Goal: Task Accomplishment & Management: Manage account settings

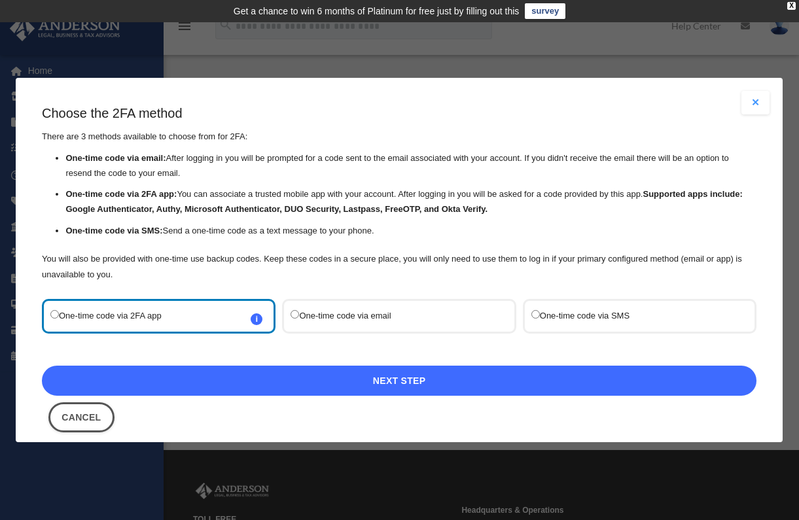
click at [237, 386] on link "Next Step" at bounding box center [399, 381] width 714 height 30
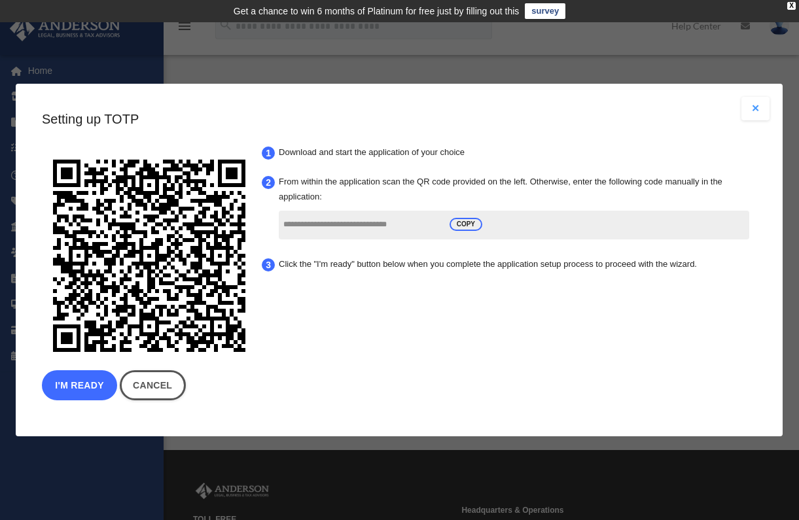
click at [81, 387] on button "I'm Ready" at bounding box center [79, 385] width 75 height 30
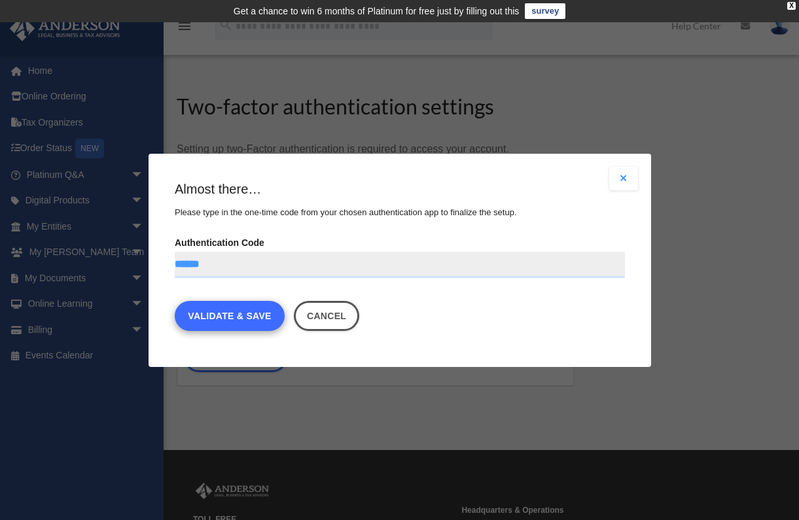
type input "******"
click at [220, 314] on link "Validate & Save" at bounding box center [230, 316] width 110 height 30
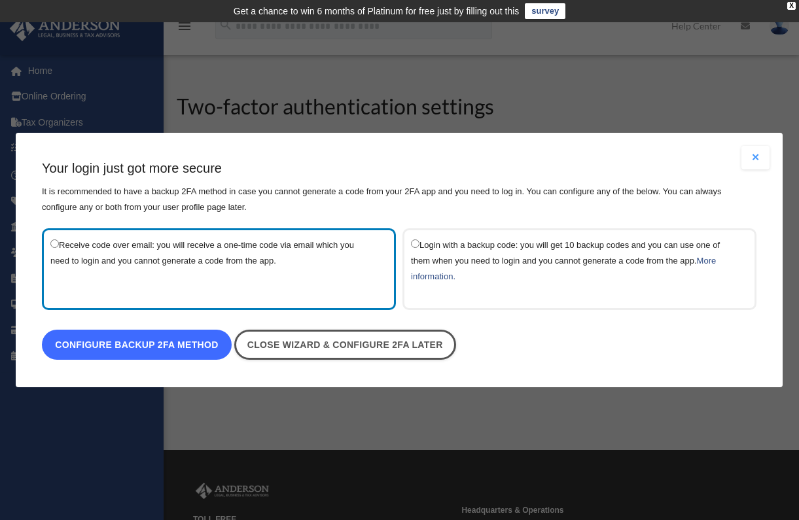
click at [184, 351] on link "Configure backup 2FA method" at bounding box center [137, 345] width 190 height 30
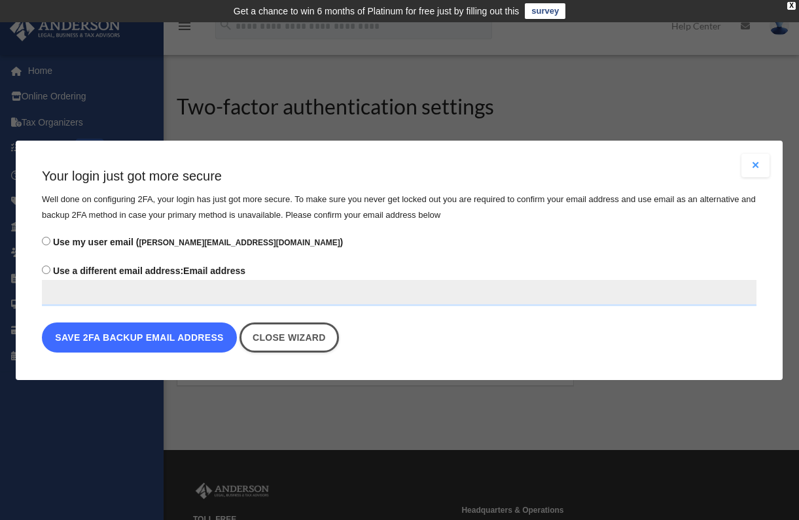
click at [114, 336] on button "Save 2FA backup email address" at bounding box center [139, 338] width 195 height 30
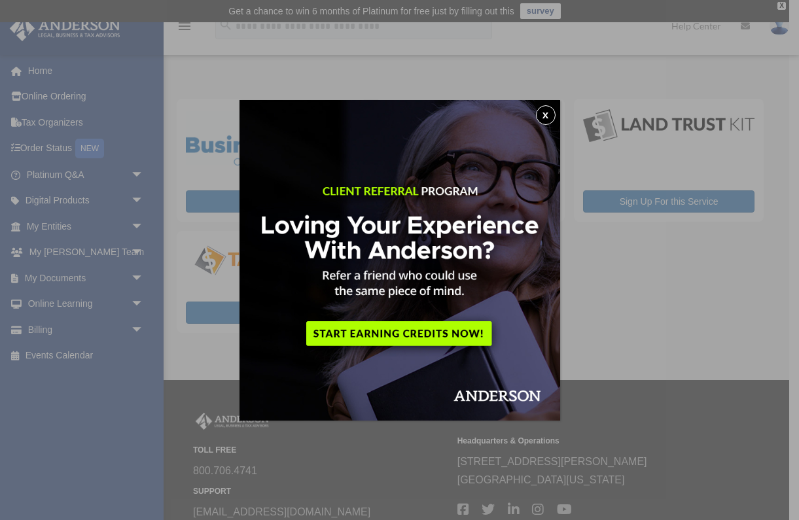
click at [554, 109] on img at bounding box center [399, 260] width 321 height 321
click at [546, 111] on button "x" at bounding box center [546, 115] width 20 height 20
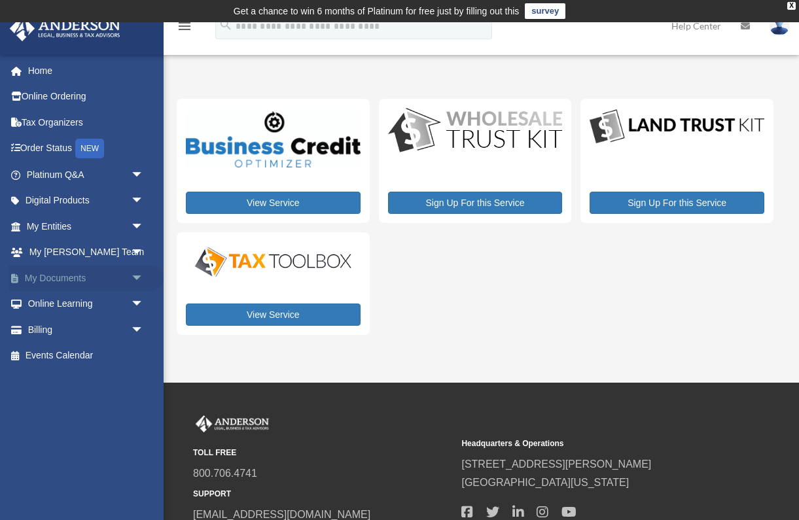
click at [137, 281] on span "arrow_drop_down" at bounding box center [144, 278] width 26 height 27
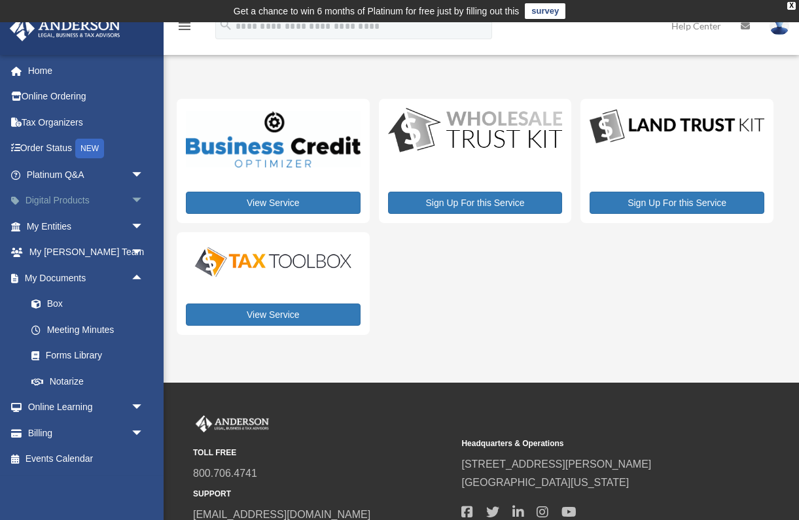
click at [136, 196] on span "arrow_drop_down" at bounding box center [144, 201] width 26 height 27
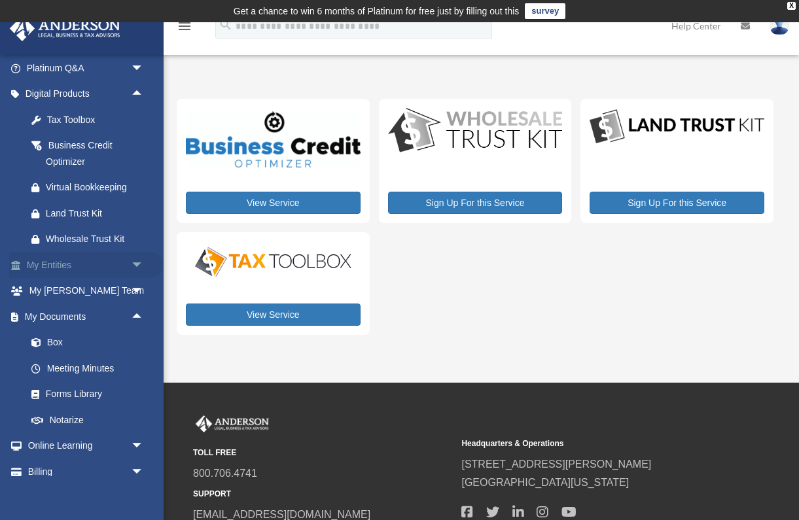
scroll to position [144, 0]
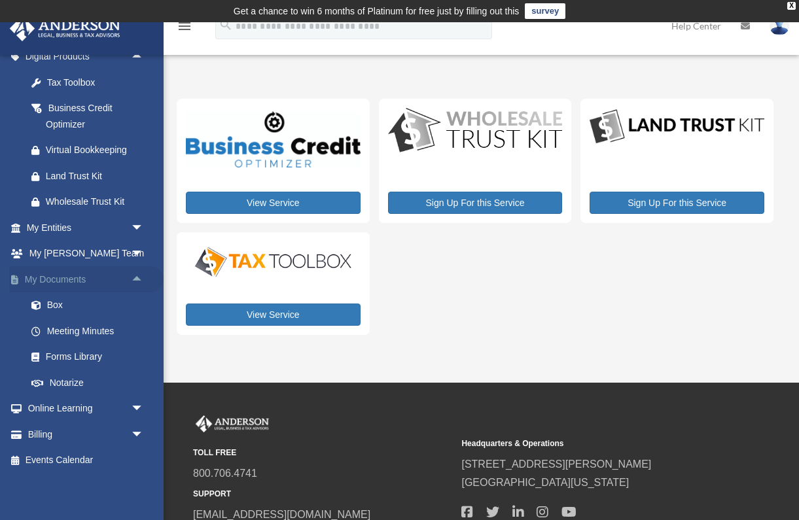
click at [140, 274] on span "arrow_drop_up" at bounding box center [144, 279] width 26 height 27
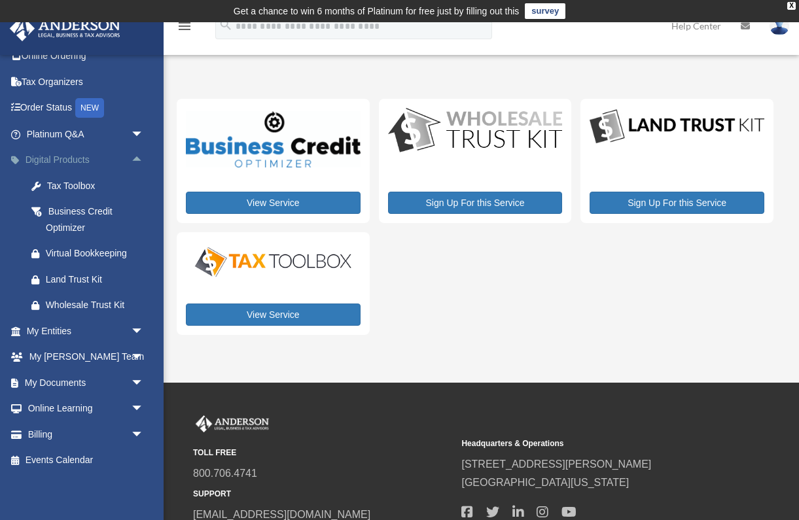
click at [135, 162] on span "arrow_drop_up" at bounding box center [144, 160] width 26 height 27
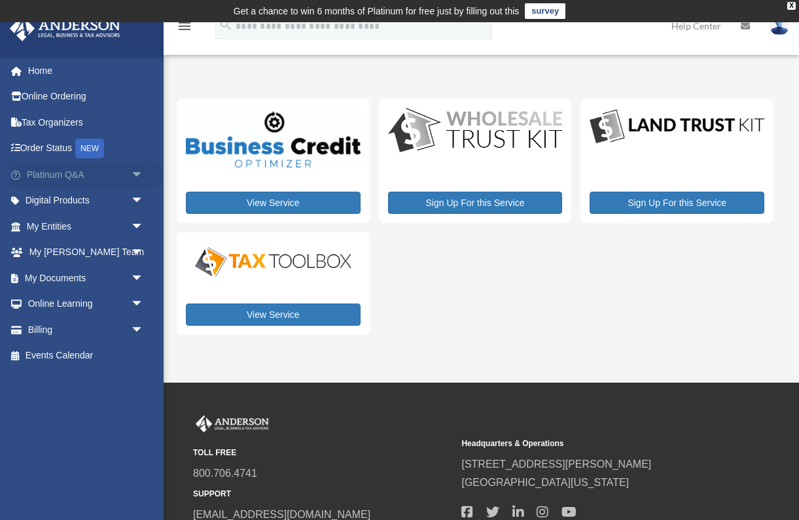
click at [139, 171] on span "arrow_drop_down" at bounding box center [144, 175] width 26 height 27
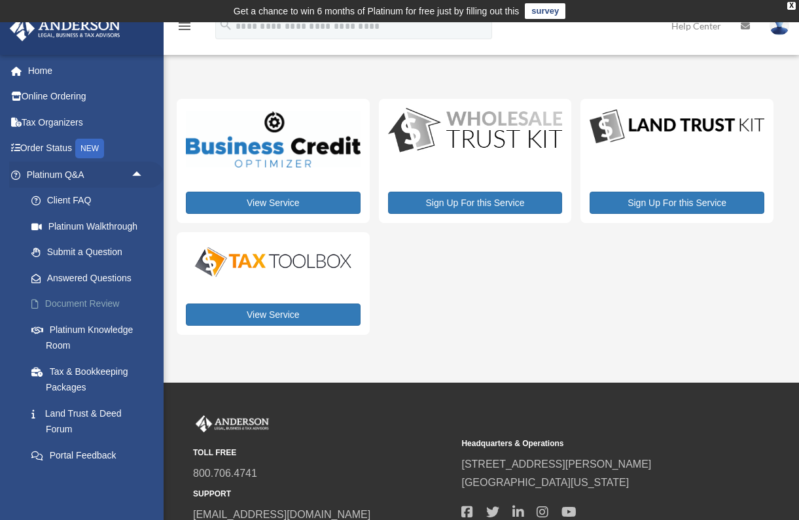
click at [99, 300] on link "Document Review" at bounding box center [90, 304] width 145 height 26
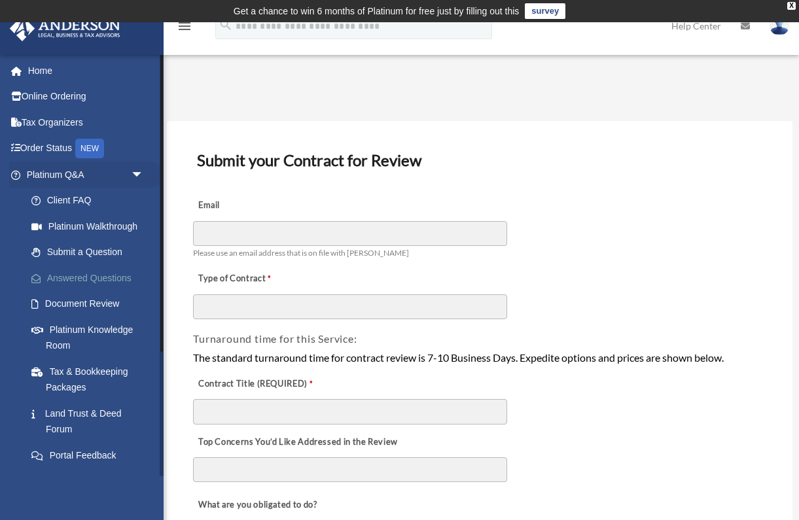
click at [97, 277] on link "Answered Questions" at bounding box center [90, 278] width 145 height 26
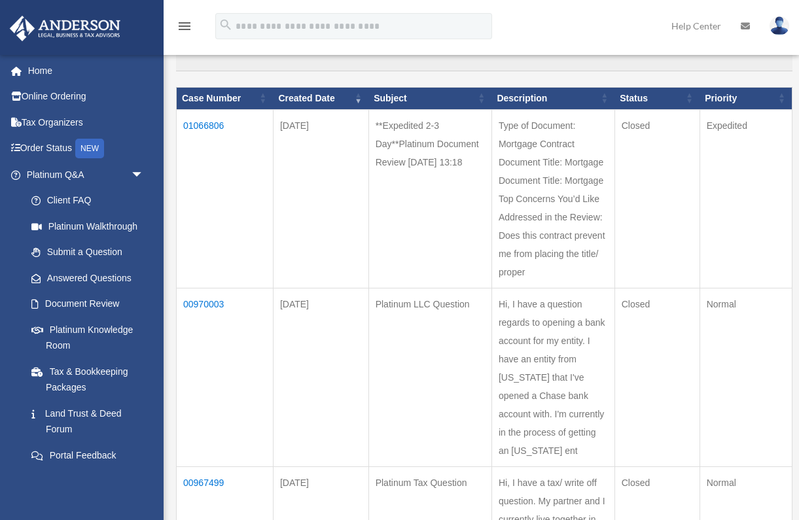
scroll to position [150, 0]
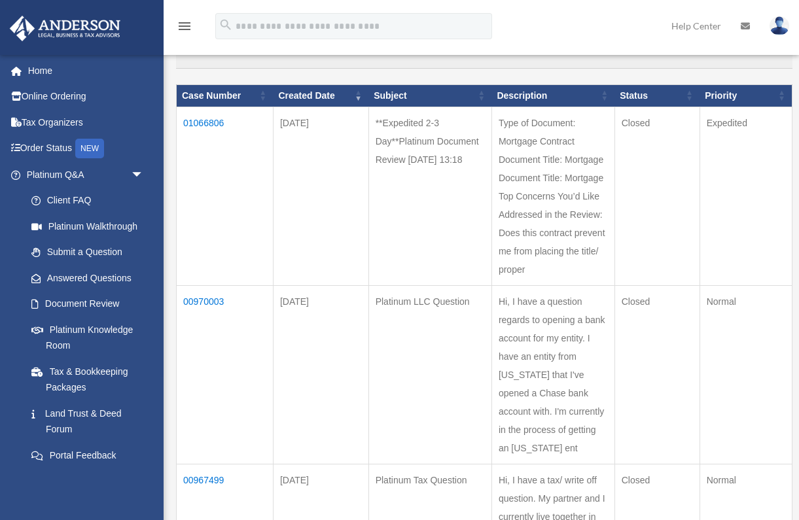
click at [218, 118] on td "01066806" at bounding box center [225, 196] width 97 height 179
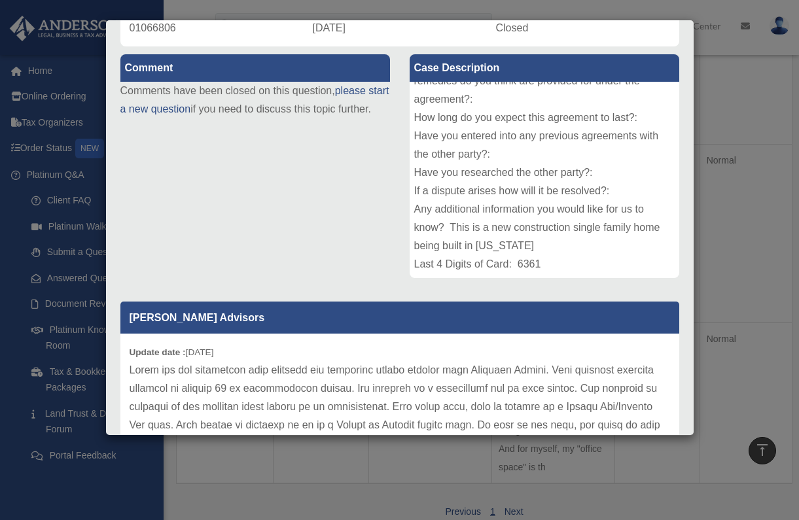
scroll to position [0, 0]
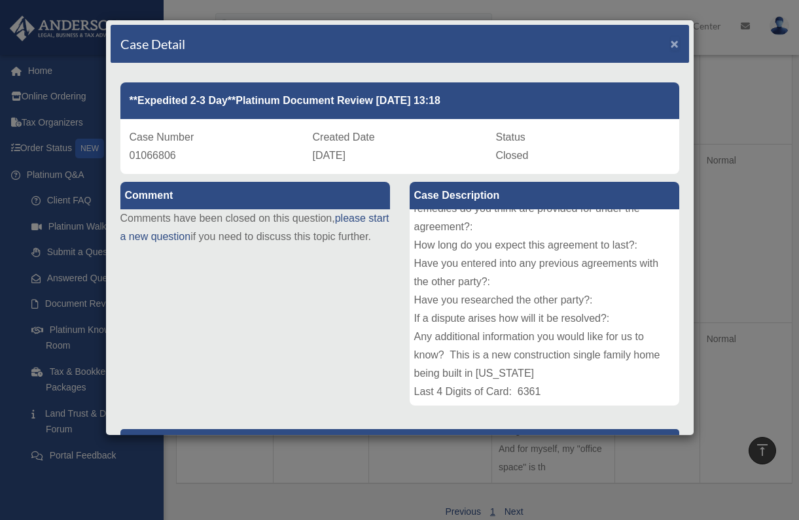
click at [677, 42] on span "×" at bounding box center [675, 43] width 9 height 15
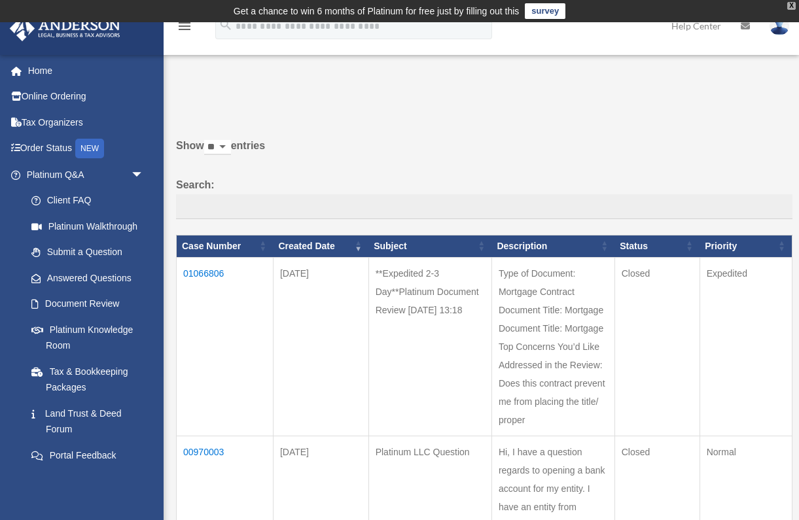
click at [794, 4] on div "X" at bounding box center [791, 6] width 9 height 8
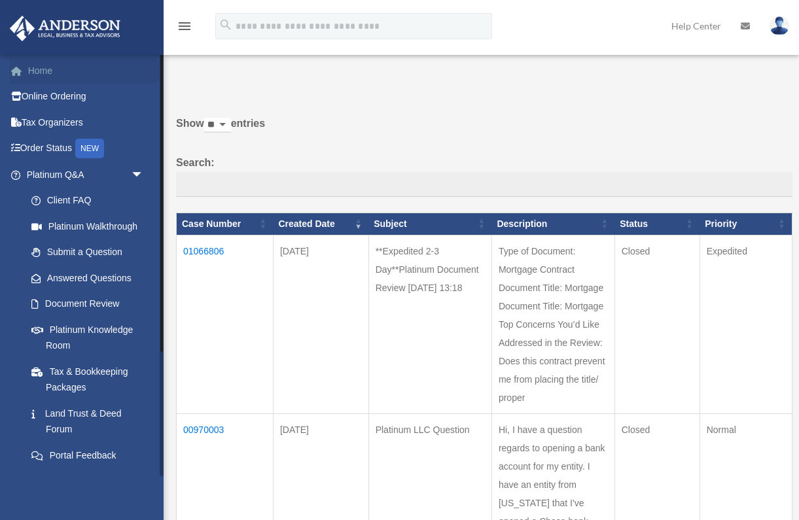
click at [45, 72] on link "Home" at bounding box center [86, 71] width 154 height 26
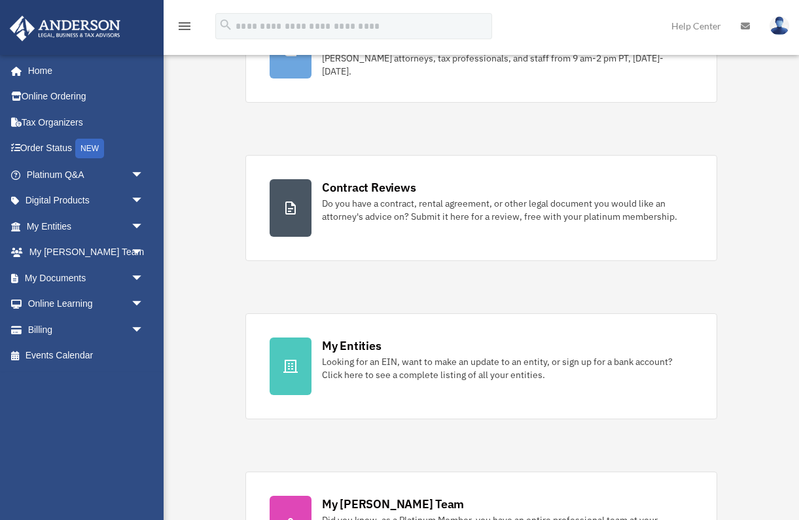
scroll to position [154, 0]
click at [137, 281] on span "arrow_drop_down" at bounding box center [144, 278] width 26 height 27
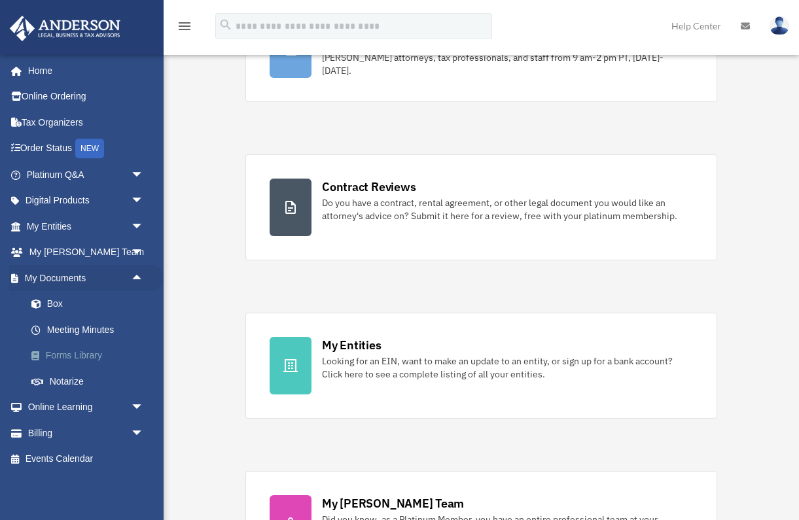
click at [88, 354] on link "Forms Library" at bounding box center [90, 356] width 145 height 26
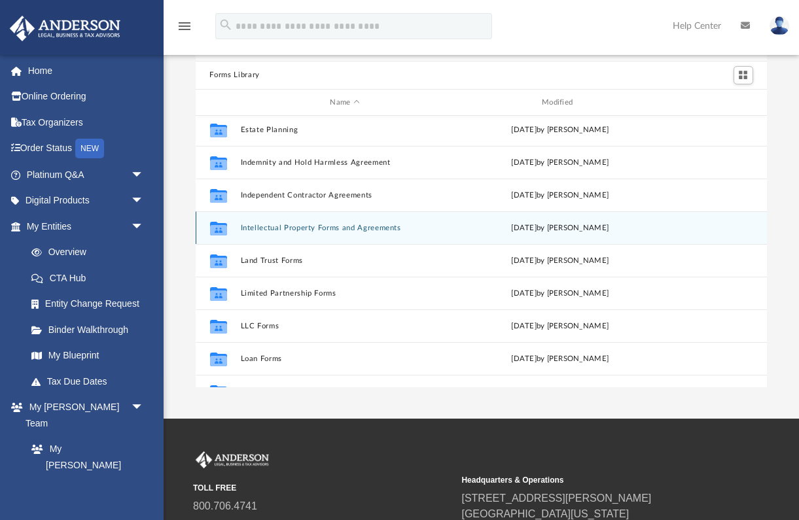
scroll to position [418, 0]
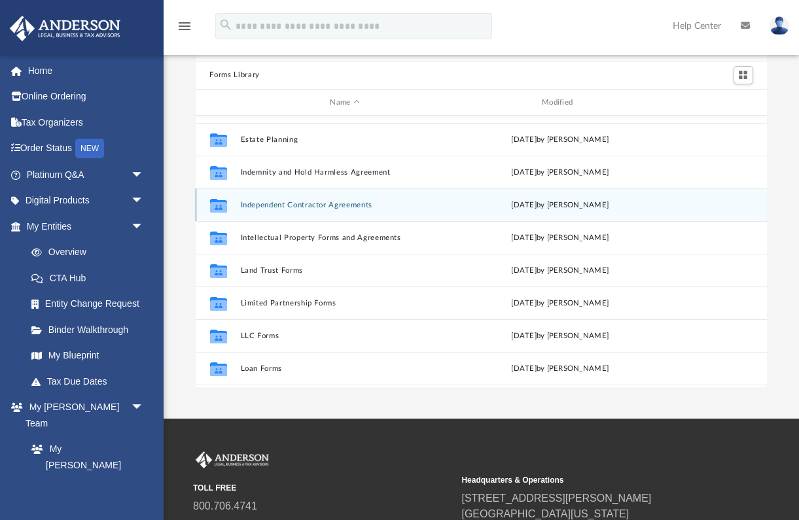
click at [302, 202] on button "Independent Contractor Agreements" at bounding box center [344, 205] width 209 height 9
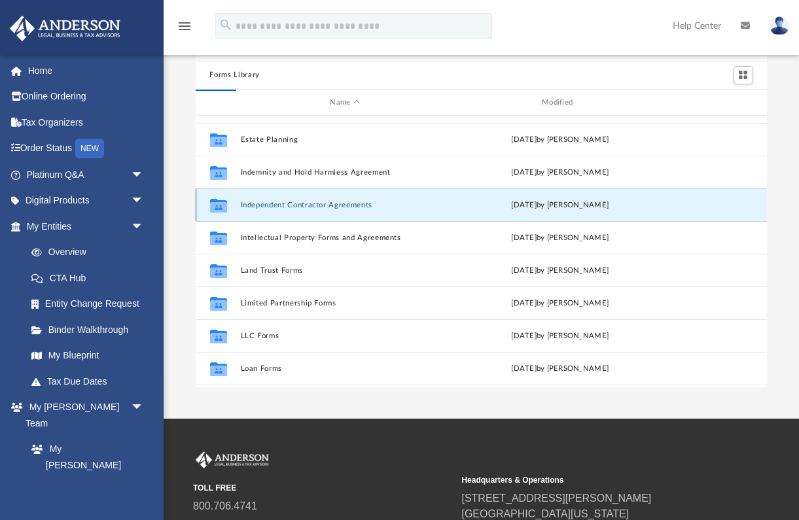
scroll to position [0, 0]
